Goal: Transaction & Acquisition: Purchase product/service

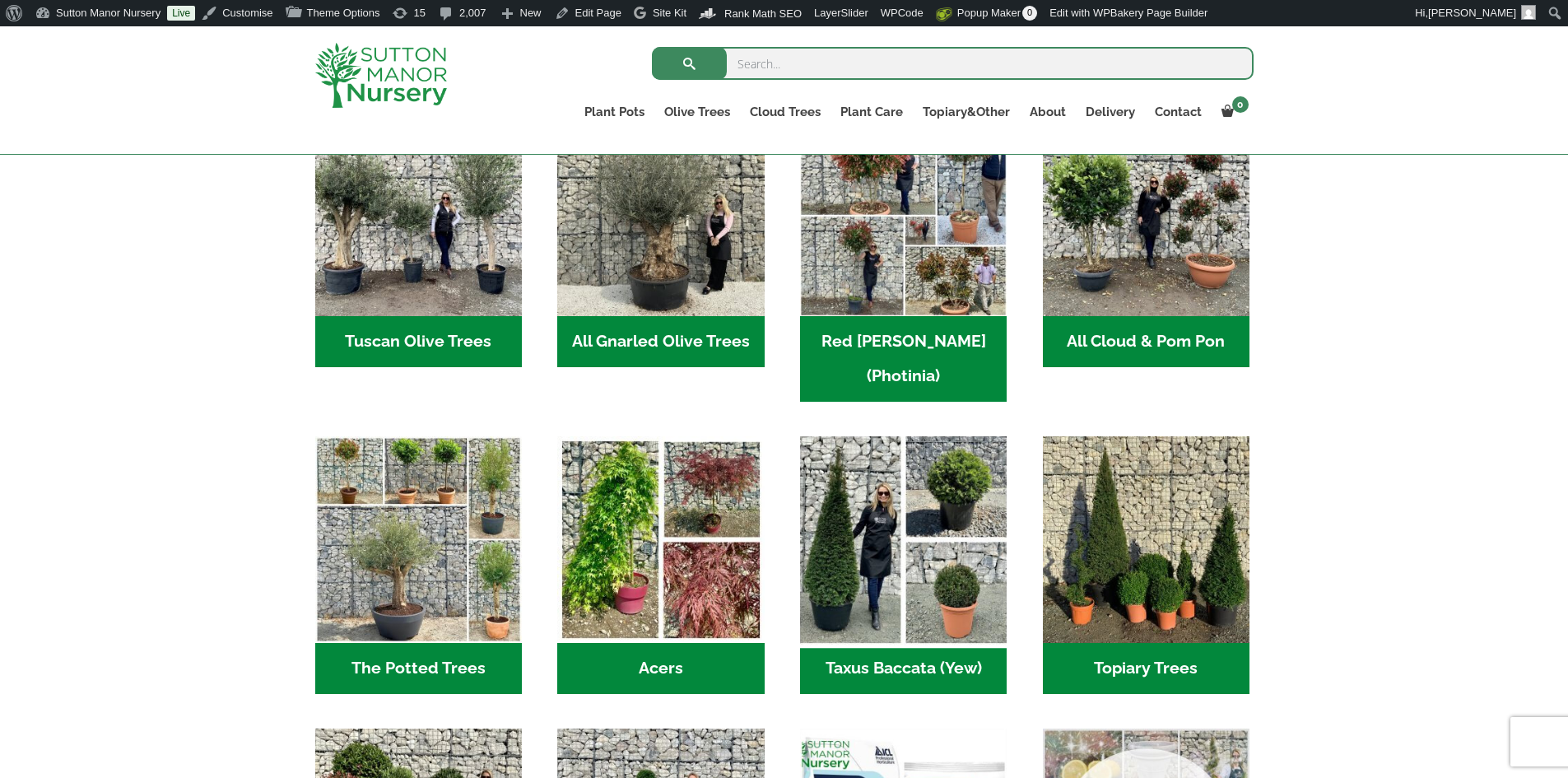
scroll to position [1153, 0]
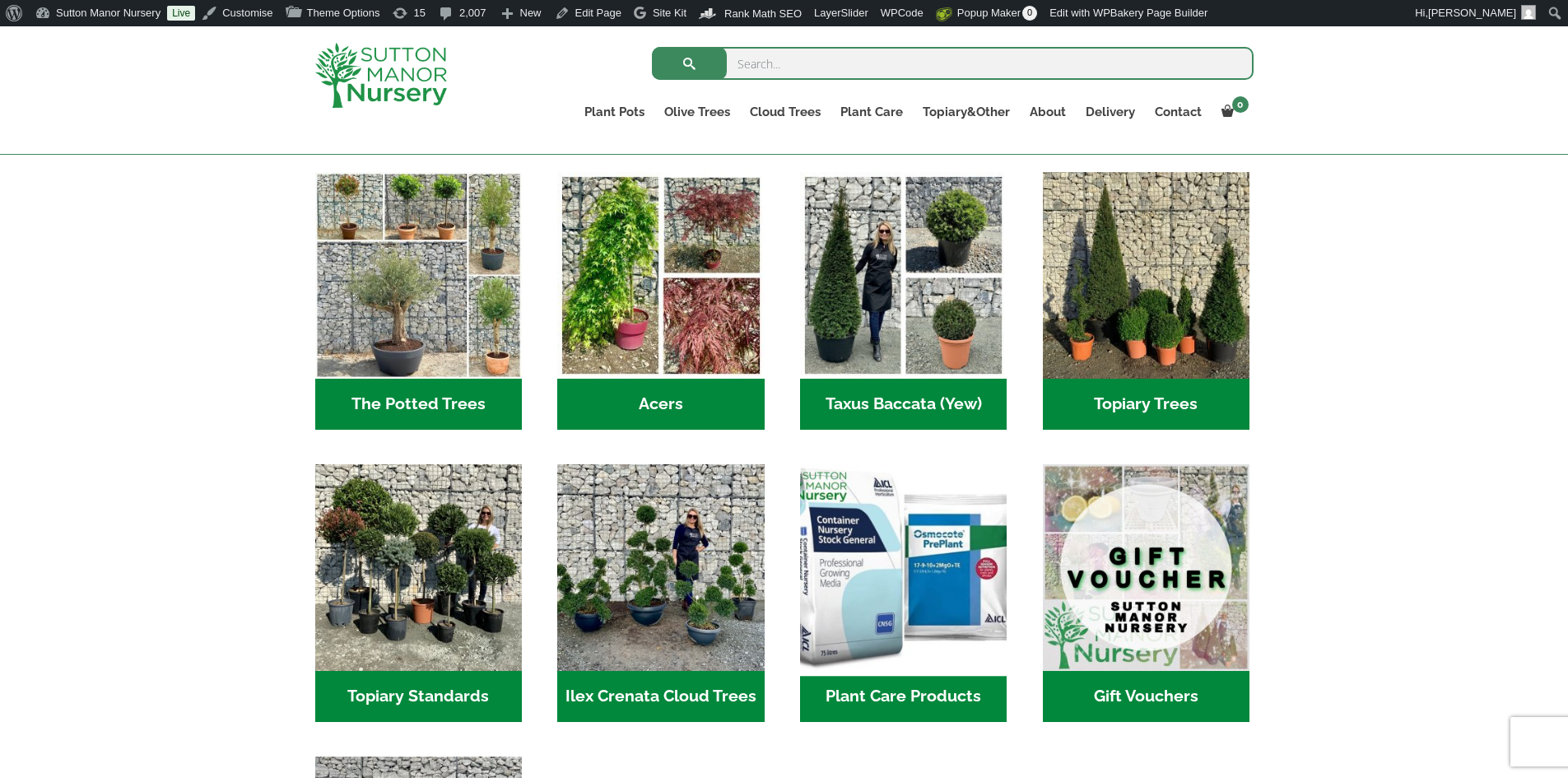
click at [907, 497] on img "Visit product category Plant Care Products" at bounding box center [904, 567] width 218 height 218
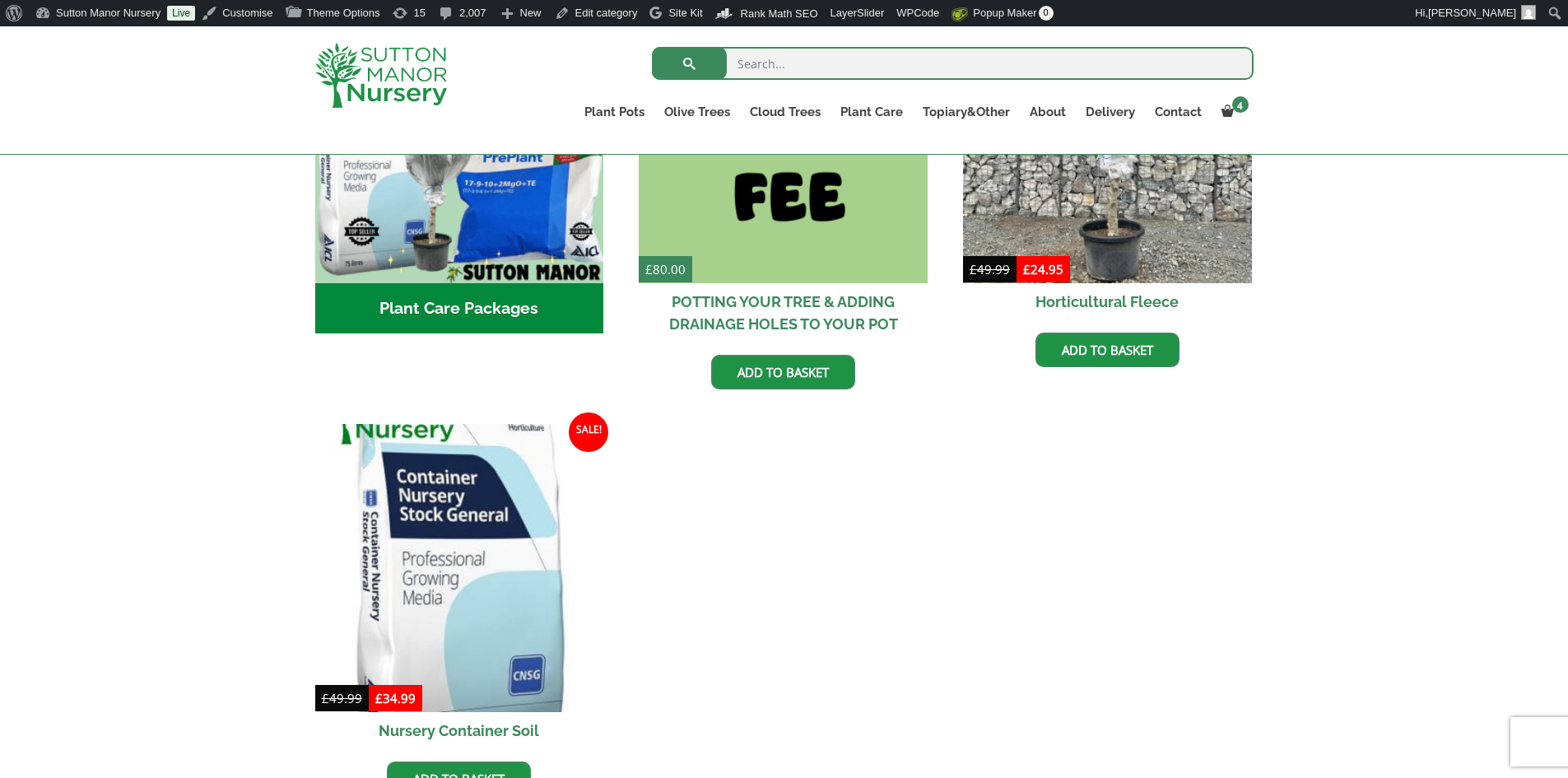
scroll to position [905, 0]
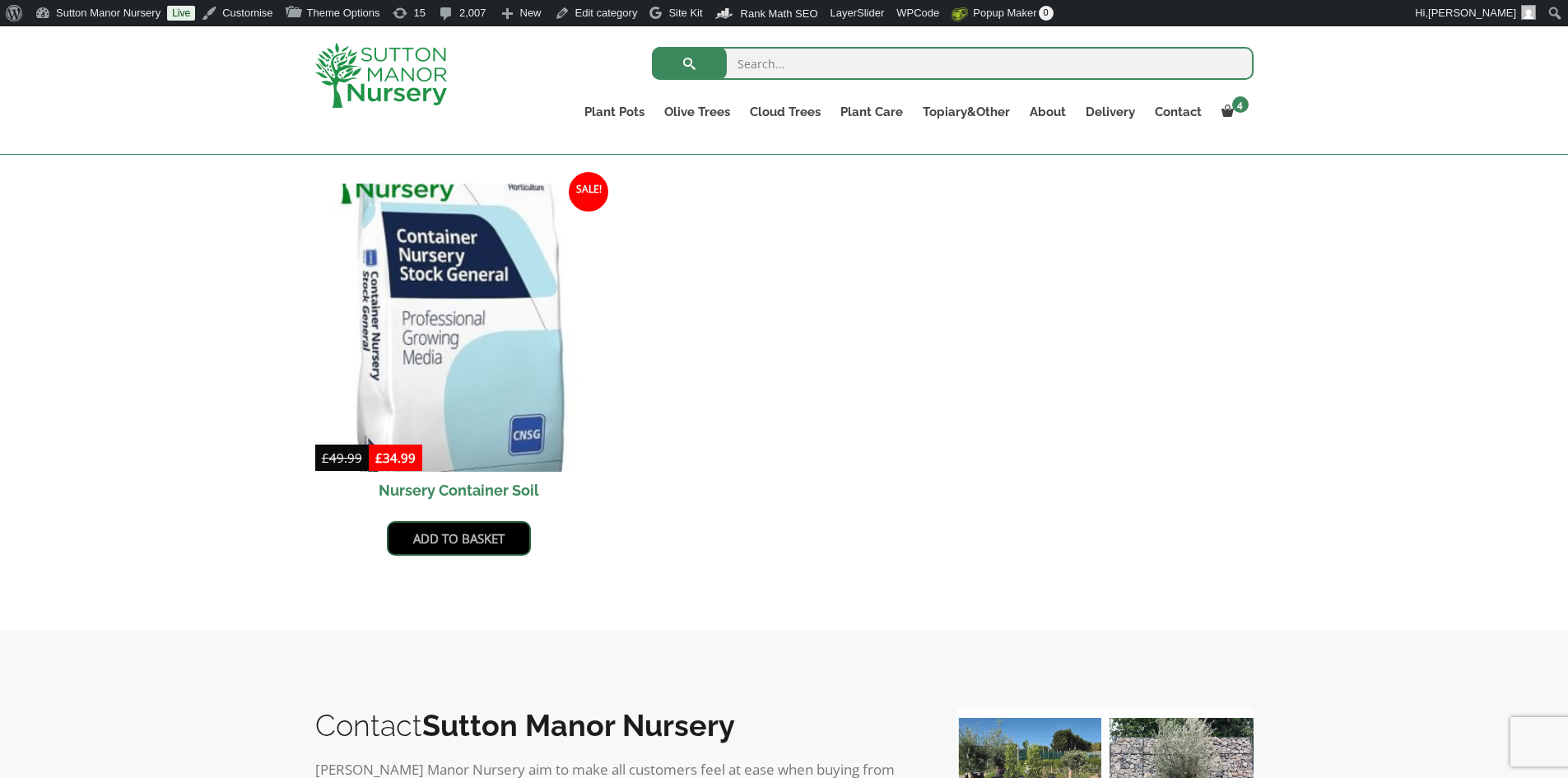
click at [496, 543] on link "Add to basket" at bounding box center [458, 538] width 144 height 35
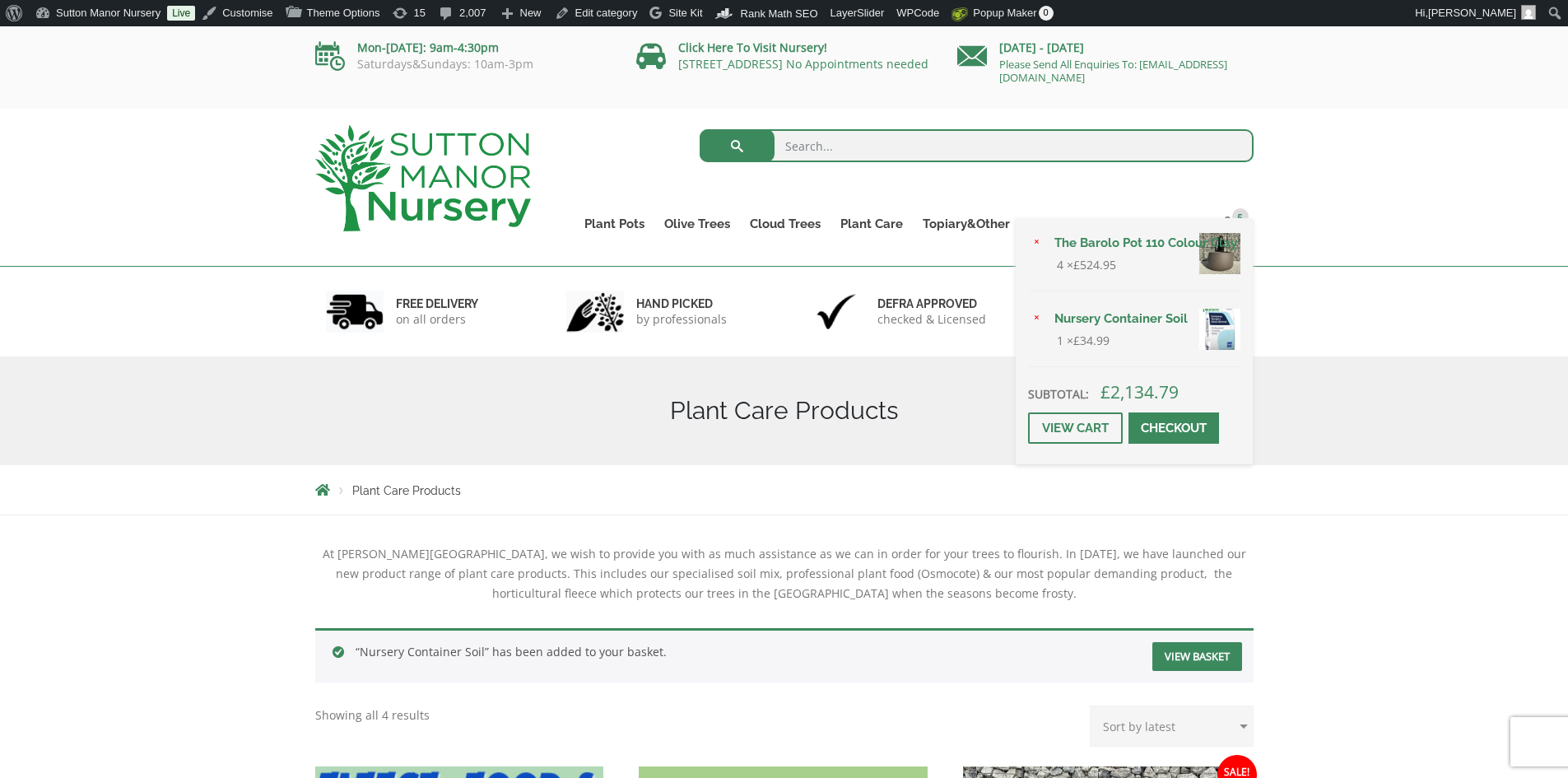
click at [1192, 426] on link "Checkout" at bounding box center [1173, 428] width 90 height 31
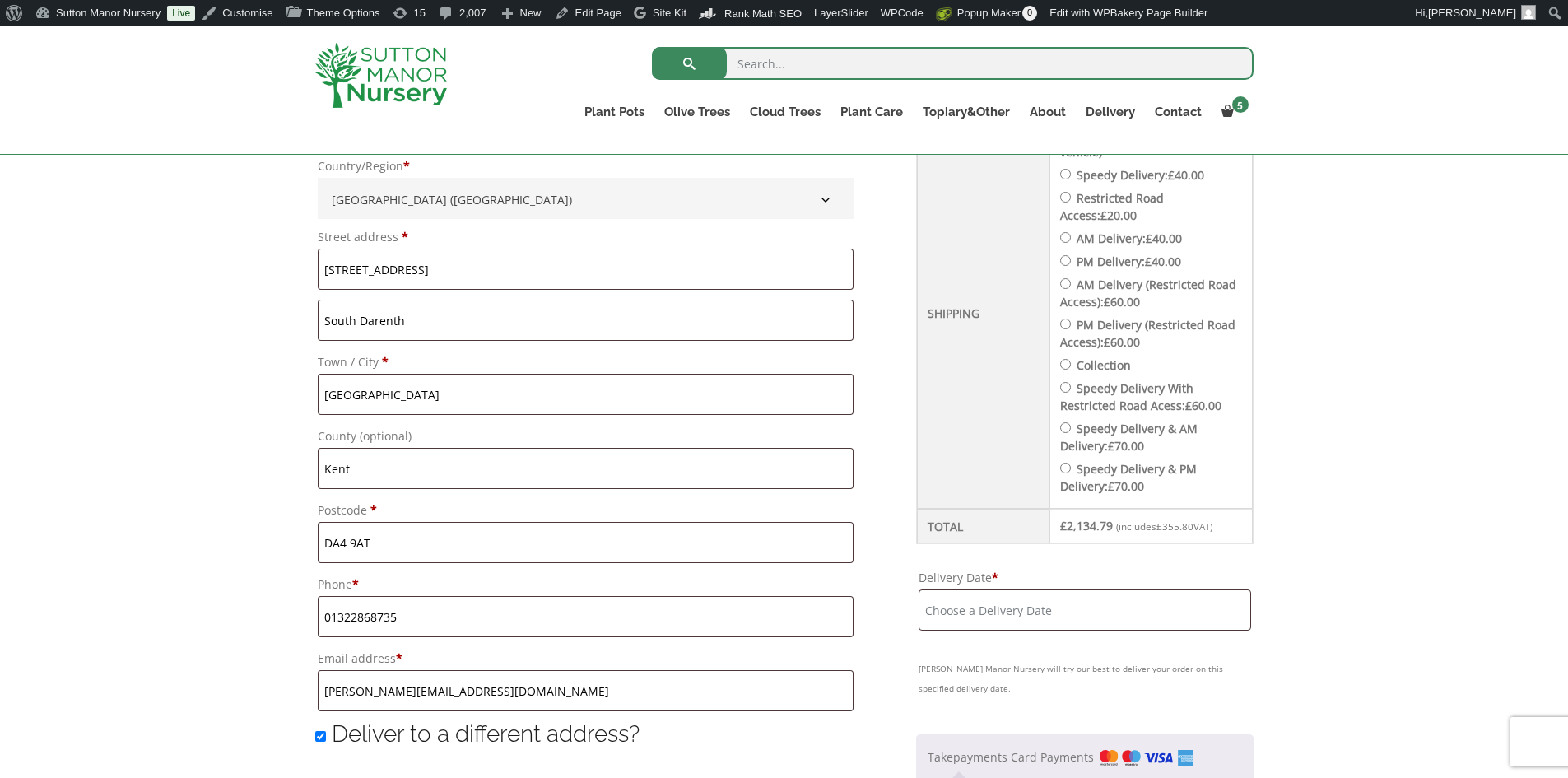
scroll to position [823, 0]
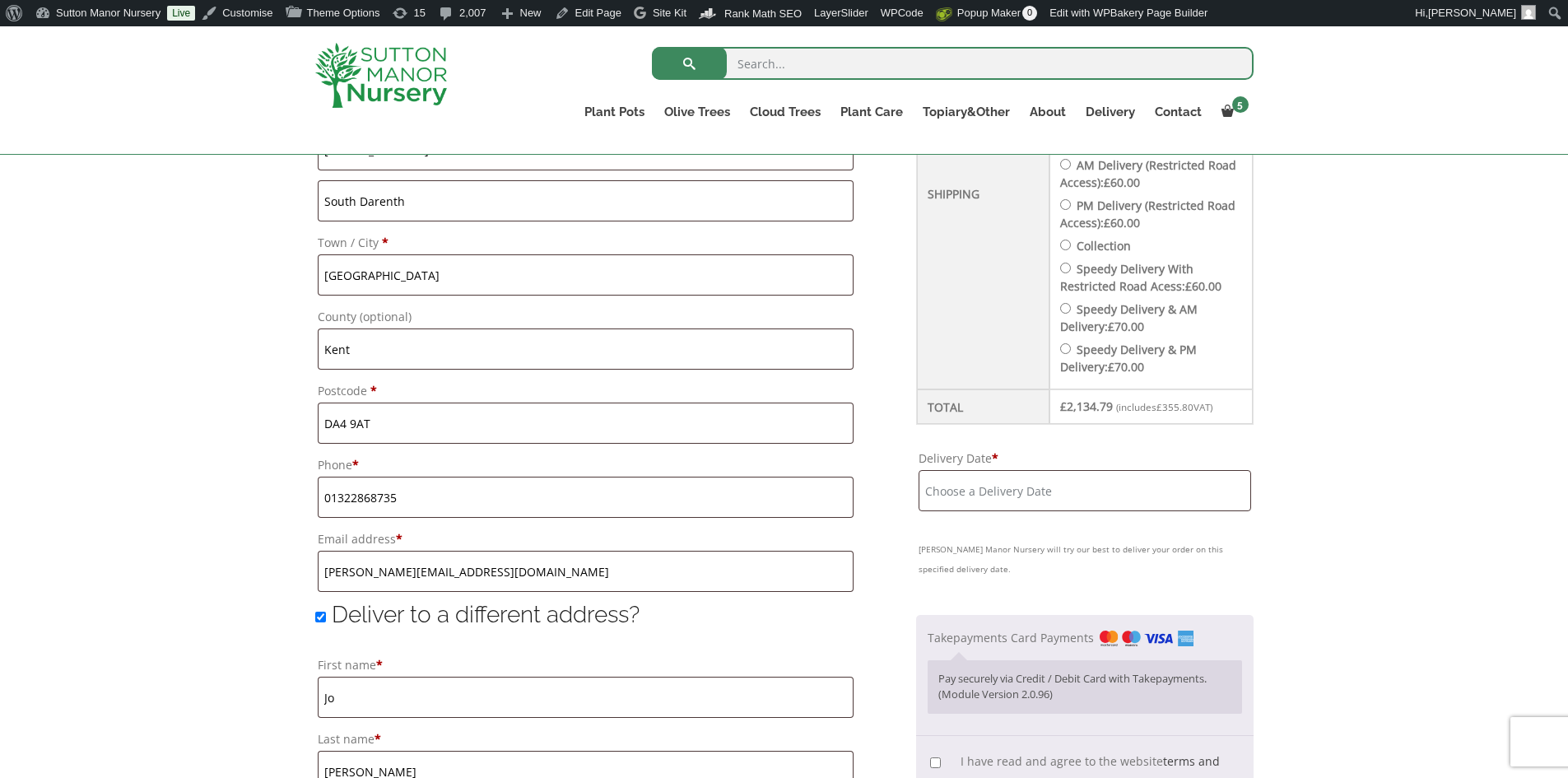
click at [1125, 503] on input "Delivery Date *" at bounding box center [1085, 490] width 333 height 41
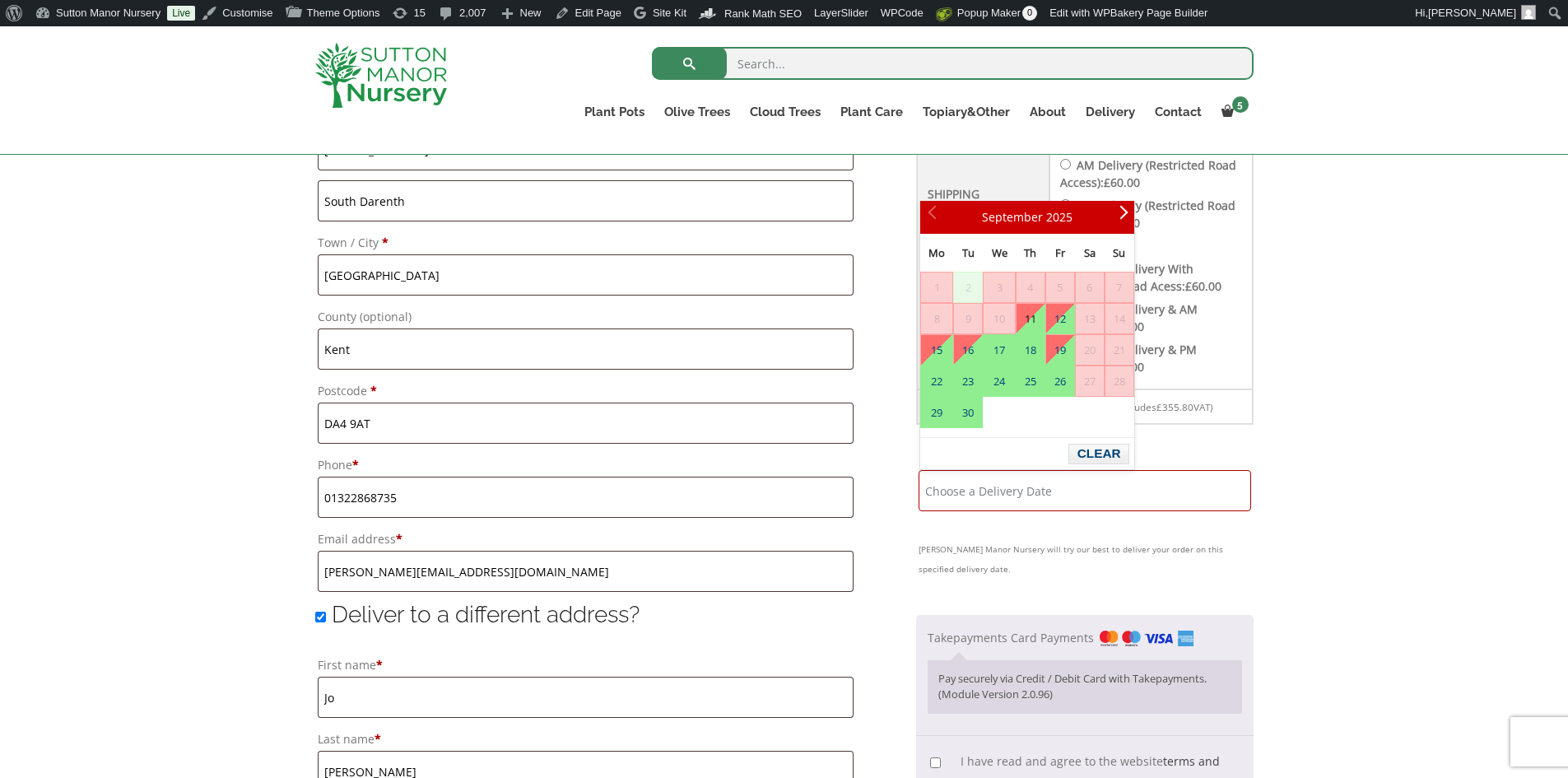
click at [1198, 269] on label "Speedy Delivery With Restricted Road Acess: £ 60.00" at bounding box center [1140, 277] width 161 height 33
click at [1071, 269] on input "Speedy Delivery With Restricted Road Acess: £ 60.00" at bounding box center [1065, 267] width 11 height 11
radio input "true"
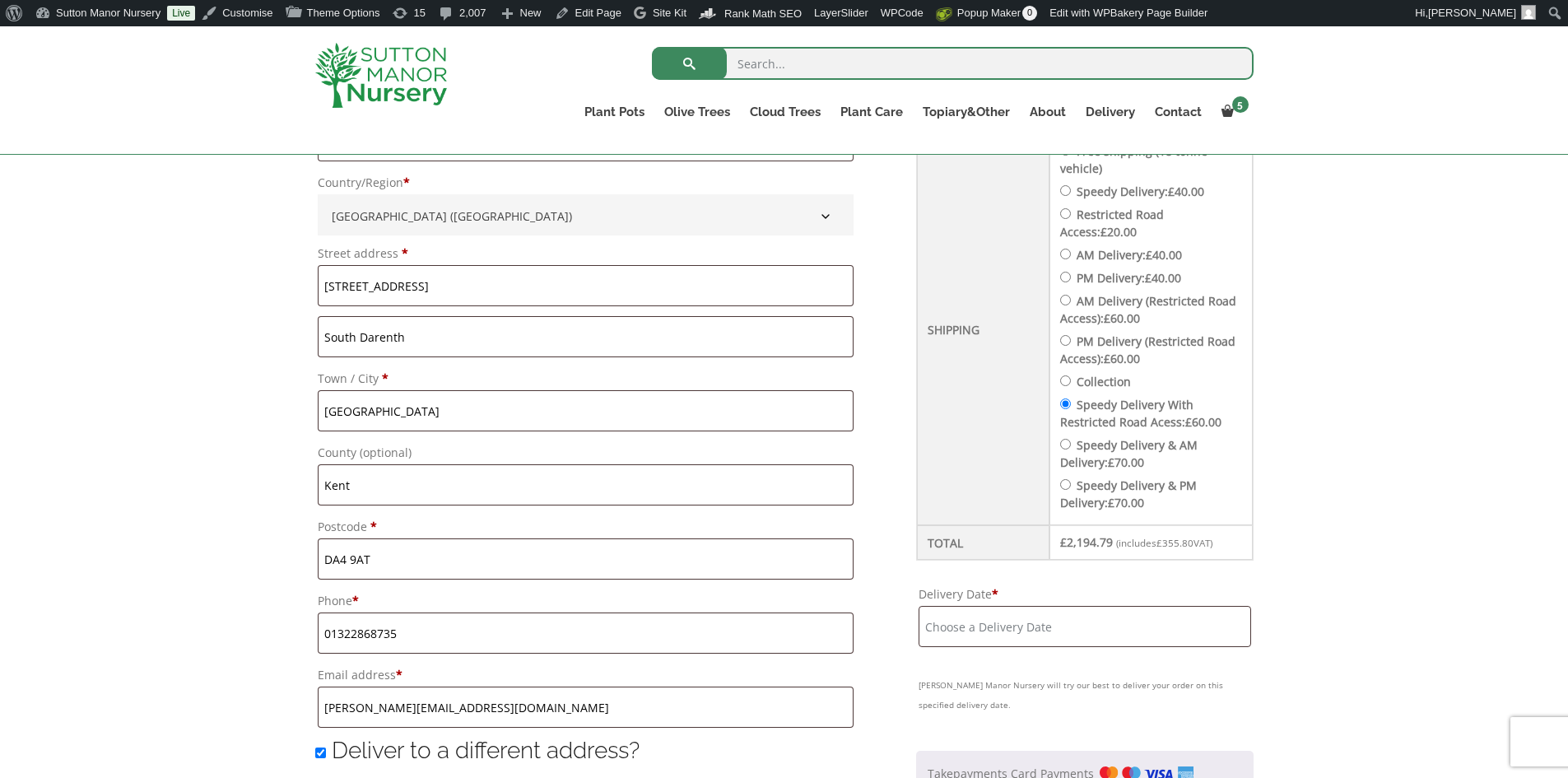
scroll to position [658, 0]
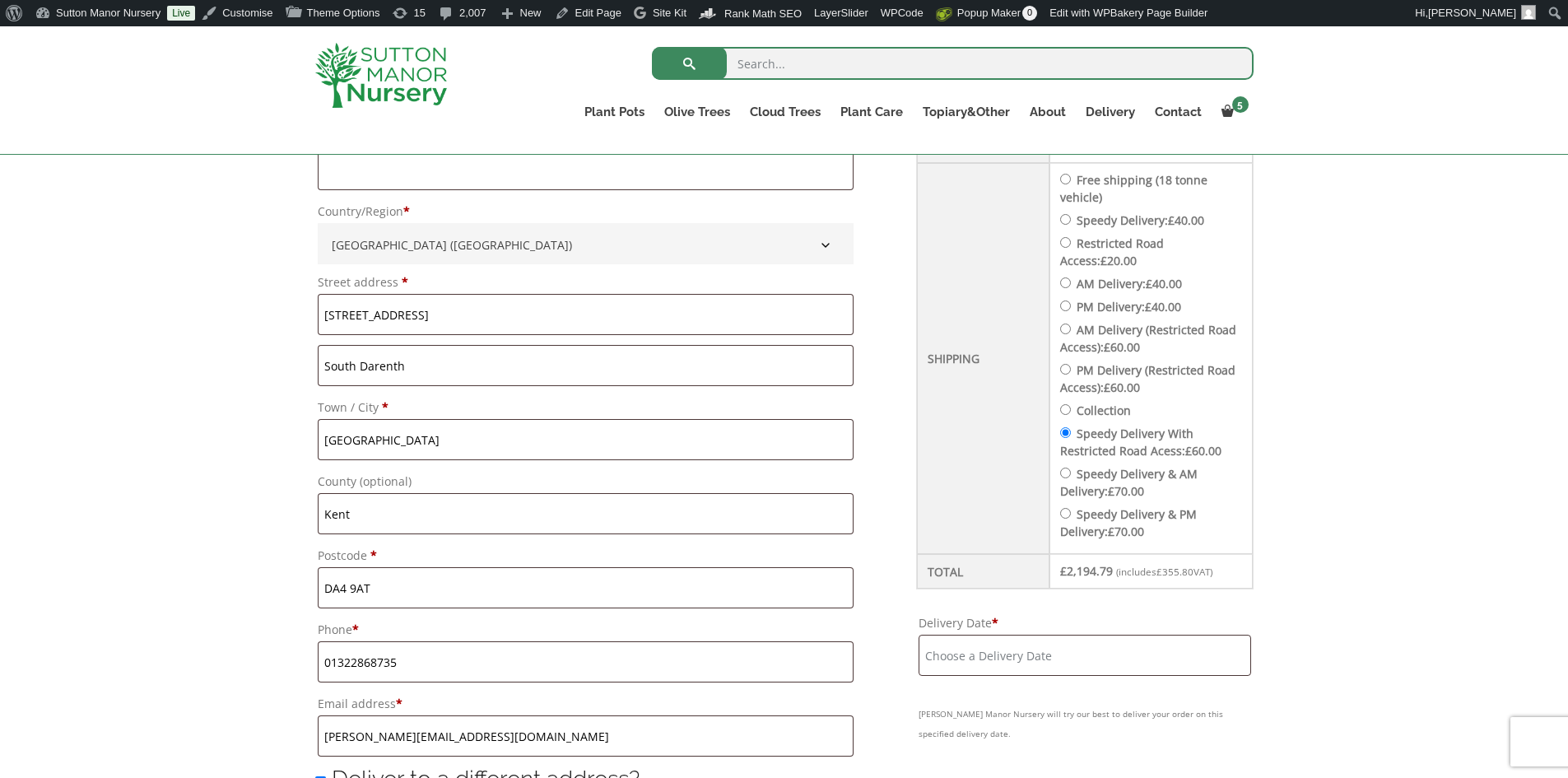
click at [1071, 218] on input "Speedy Delivery: £ 40.00" at bounding box center [1065, 219] width 11 height 11
radio input "true"
click at [1089, 656] on input "Delivery Date *" at bounding box center [1085, 655] width 333 height 41
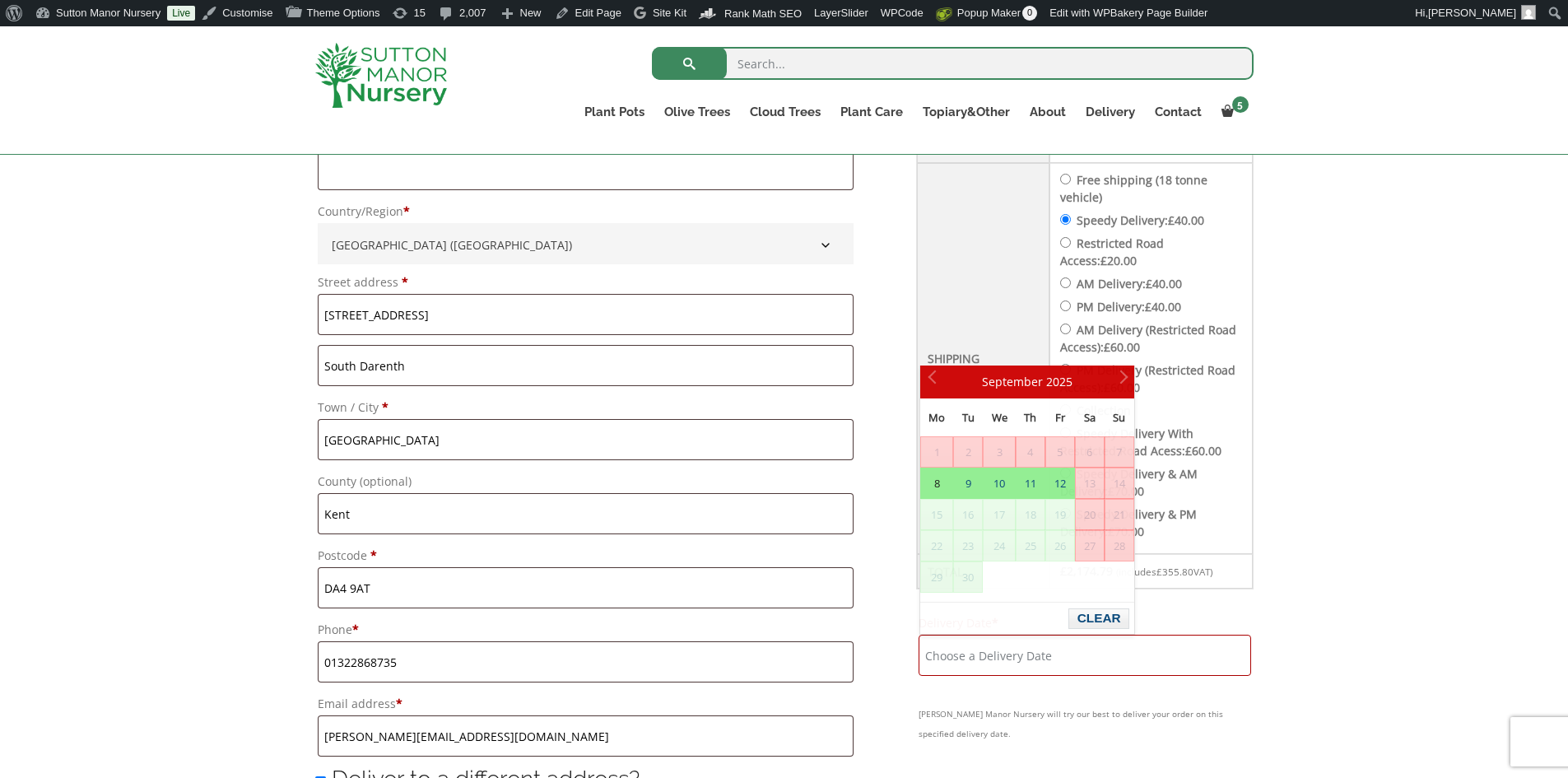
click at [1414, 424] on div "Have a coupon? Click here to enter your code Apply coupon Billing details First…" at bounding box center [784, 707] width 1568 height 1760
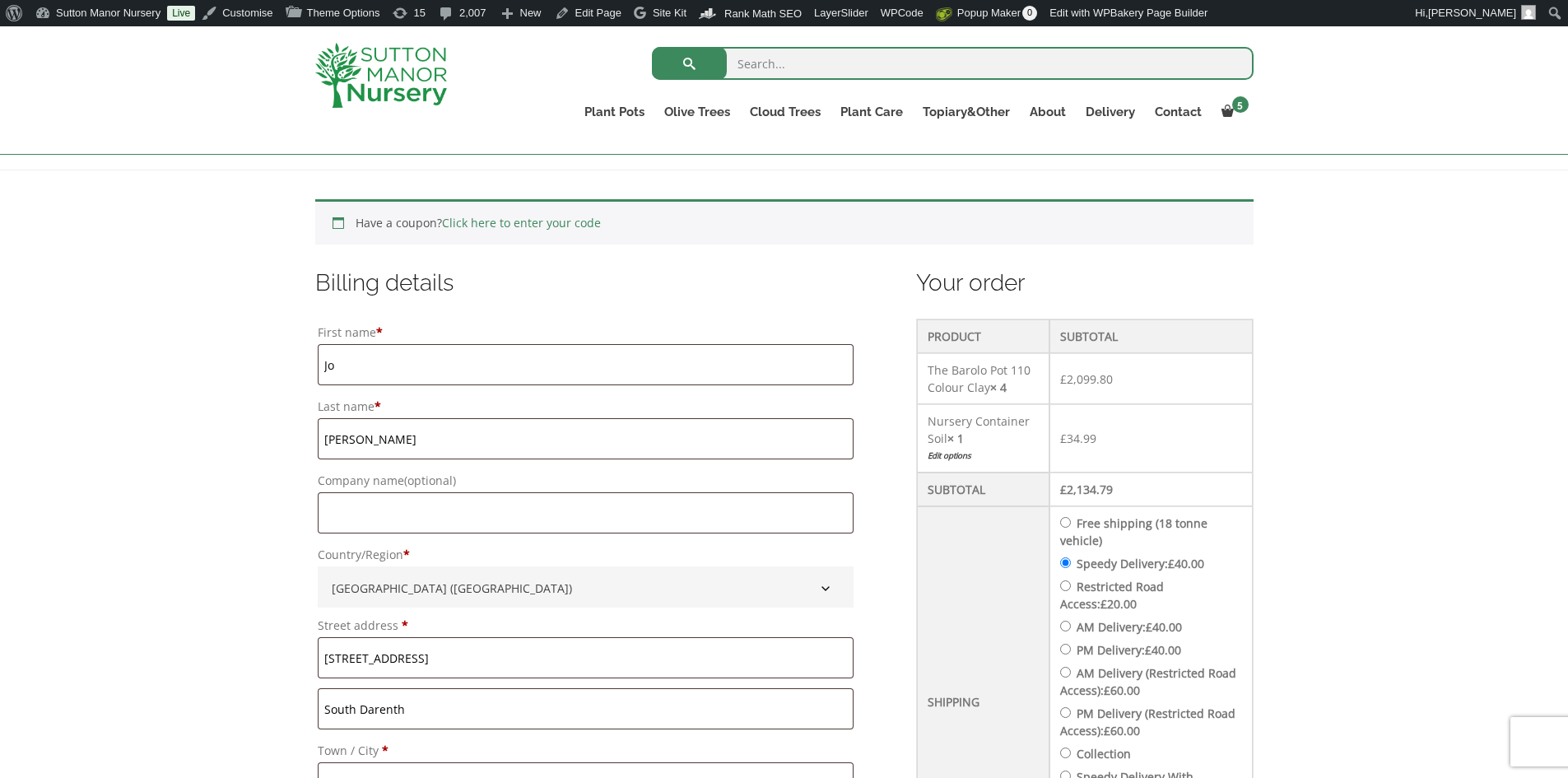
scroll to position [83, 0]
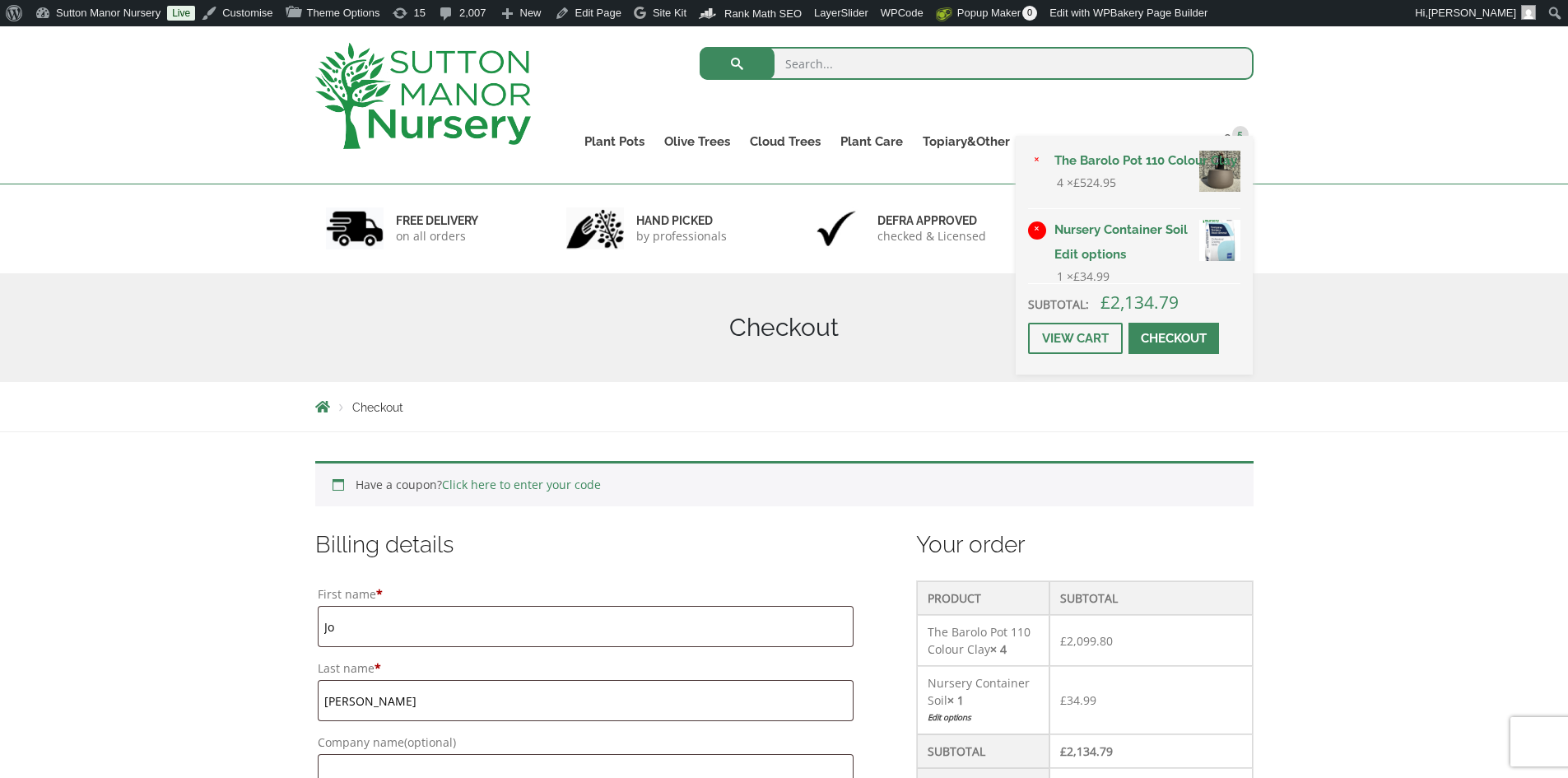
click at [1036, 224] on link "×" at bounding box center [1036, 230] width 18 height 18
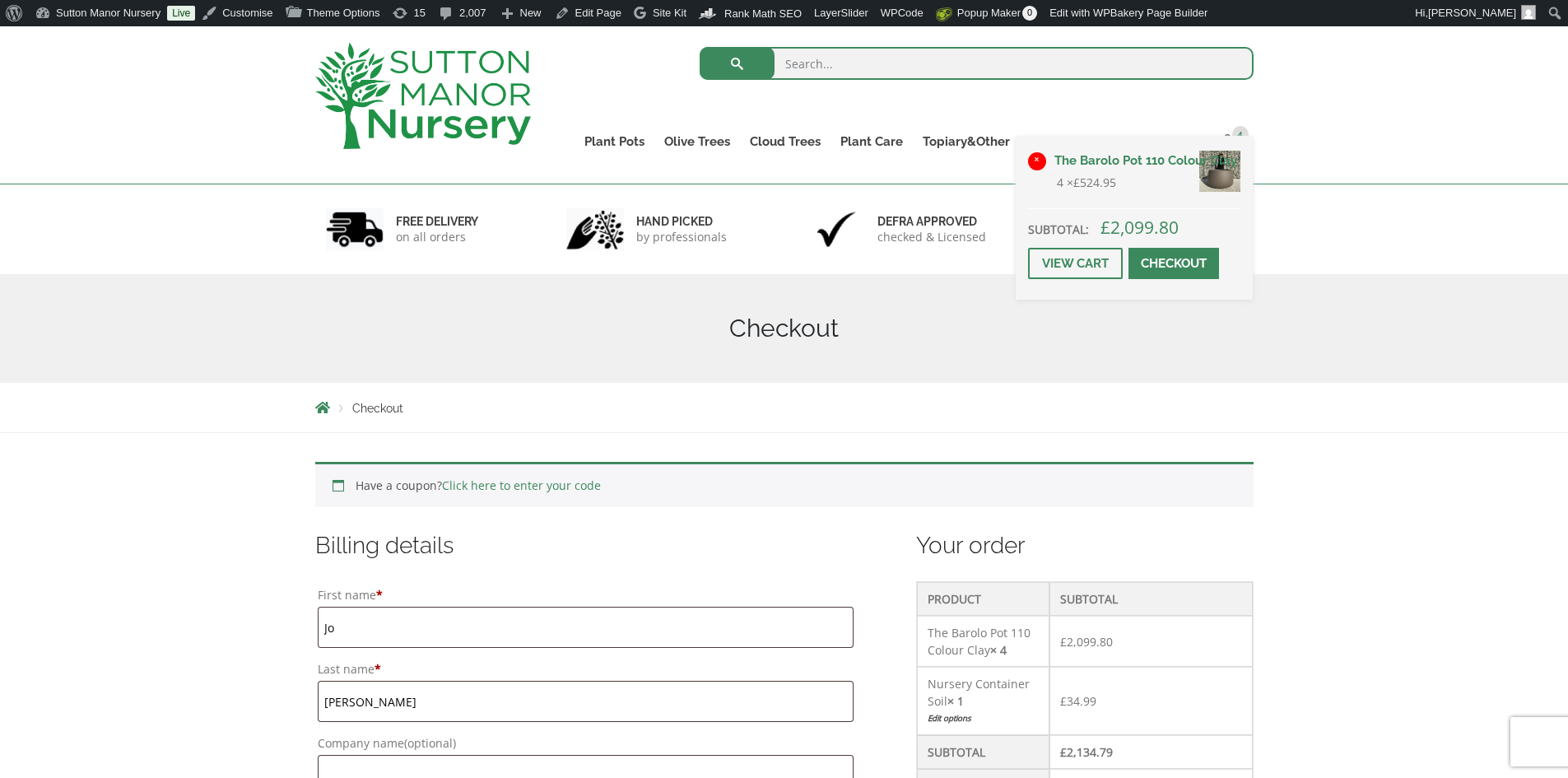
click at [1035, 159] on link "×" at bounding box center [1036, 160] width 18 height 18
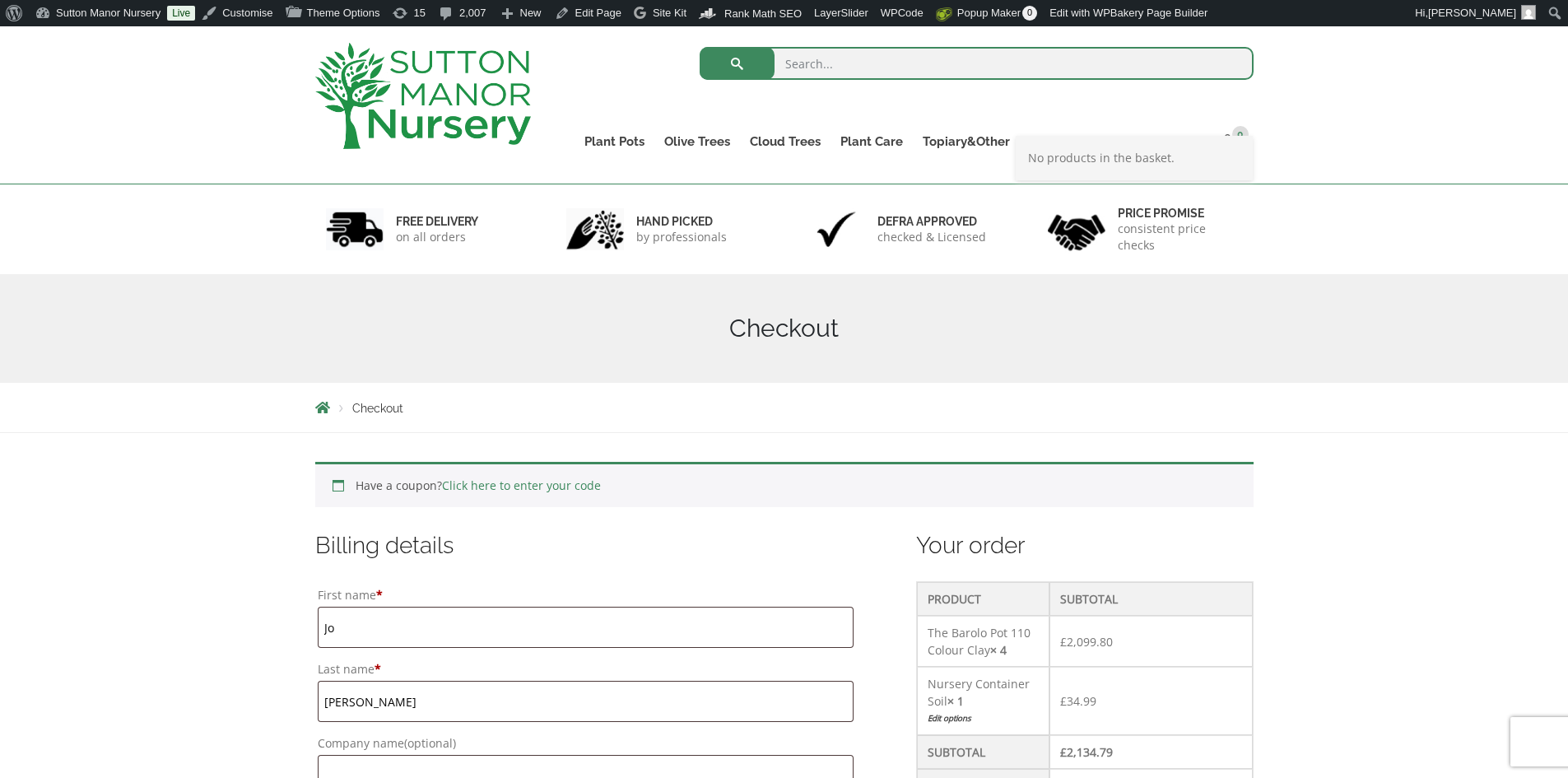
click at [425, 89] on img at bounding box center [424, 96] width 216 height 106
